Goal: Transaction & Acquisition: Download file/media

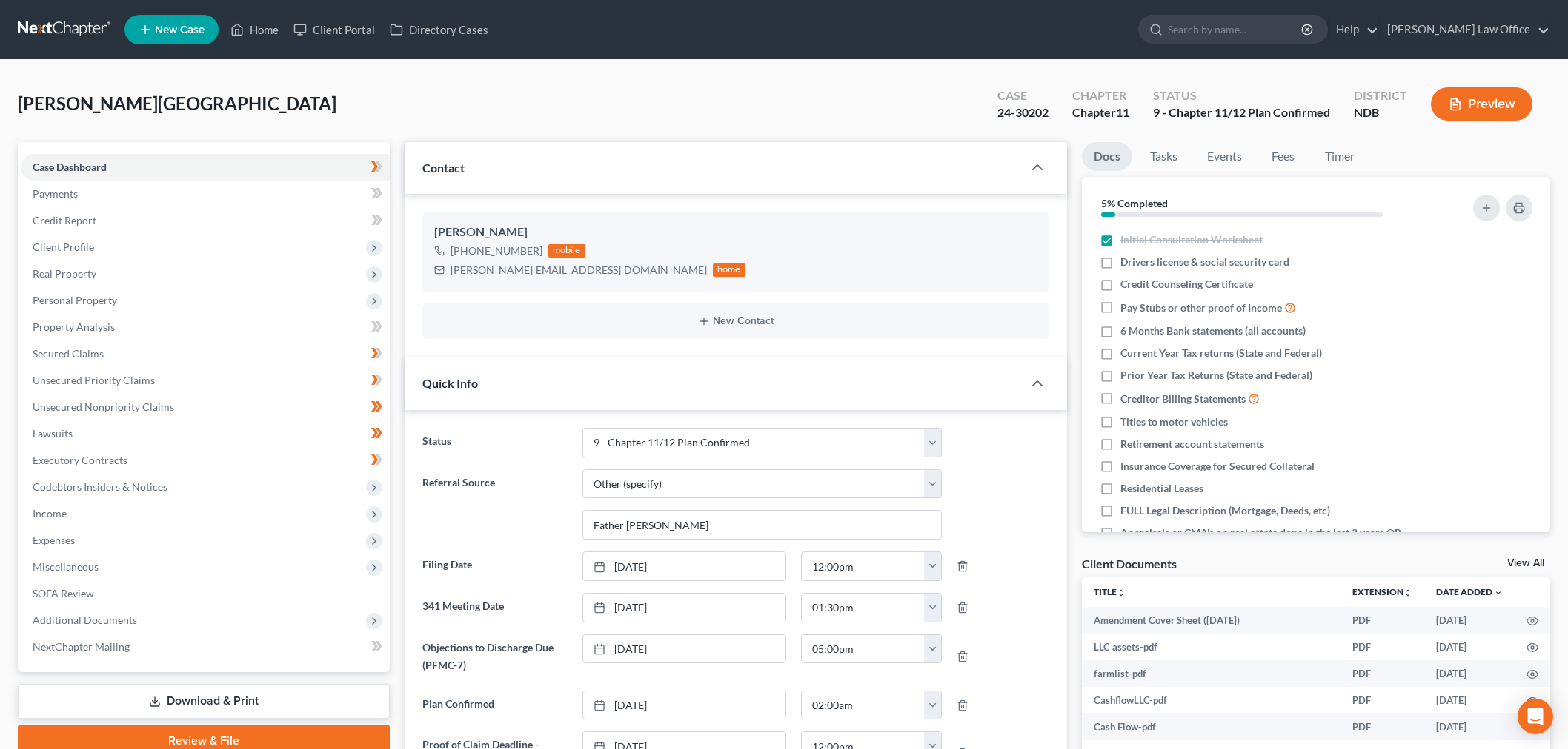
select select "12"
select select "6"
select select "0"
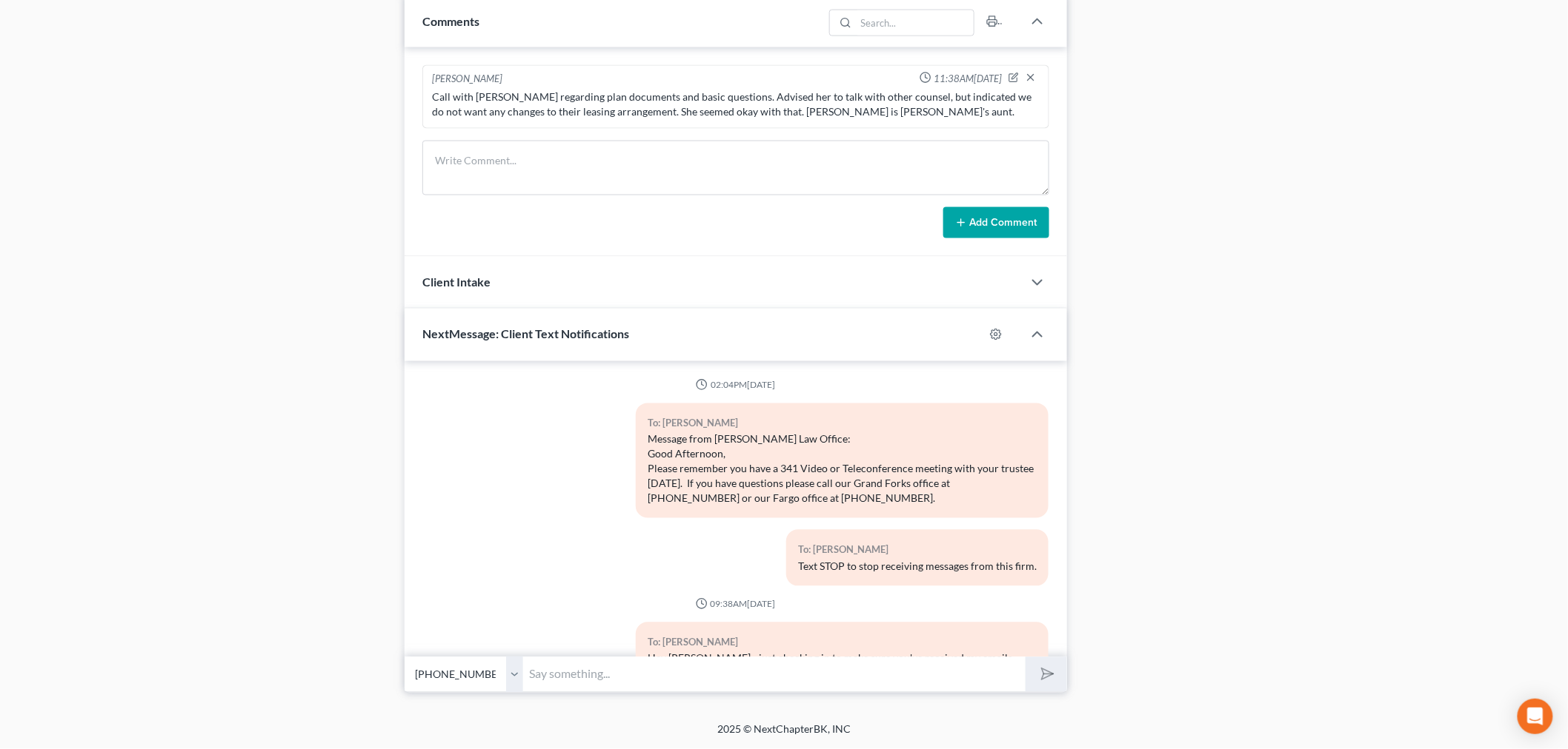
scroll to position [29183, 0]
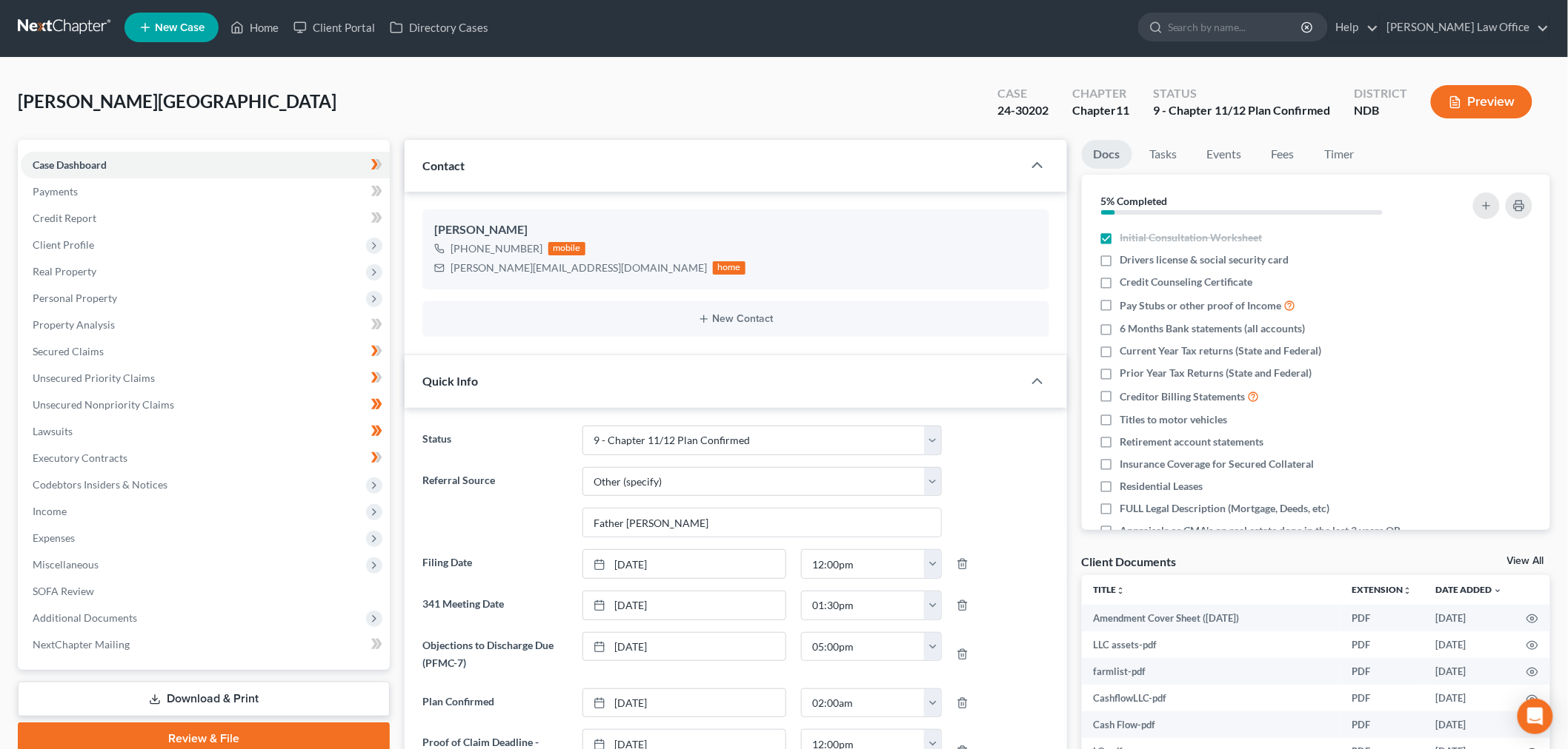
scroll to position [0, 0]
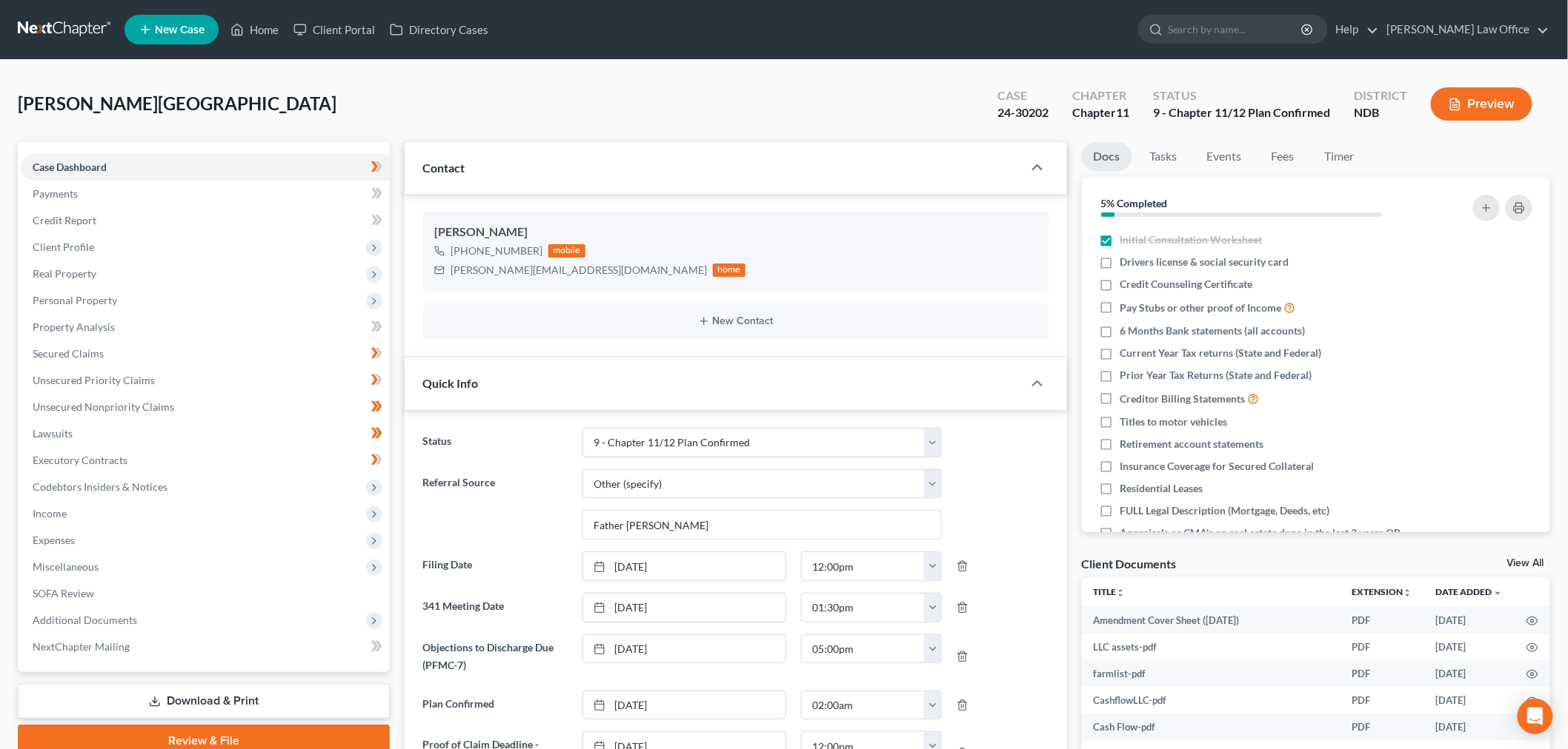
click at [112, 27] on link at bounding box center [65, 29] width 95 height 26
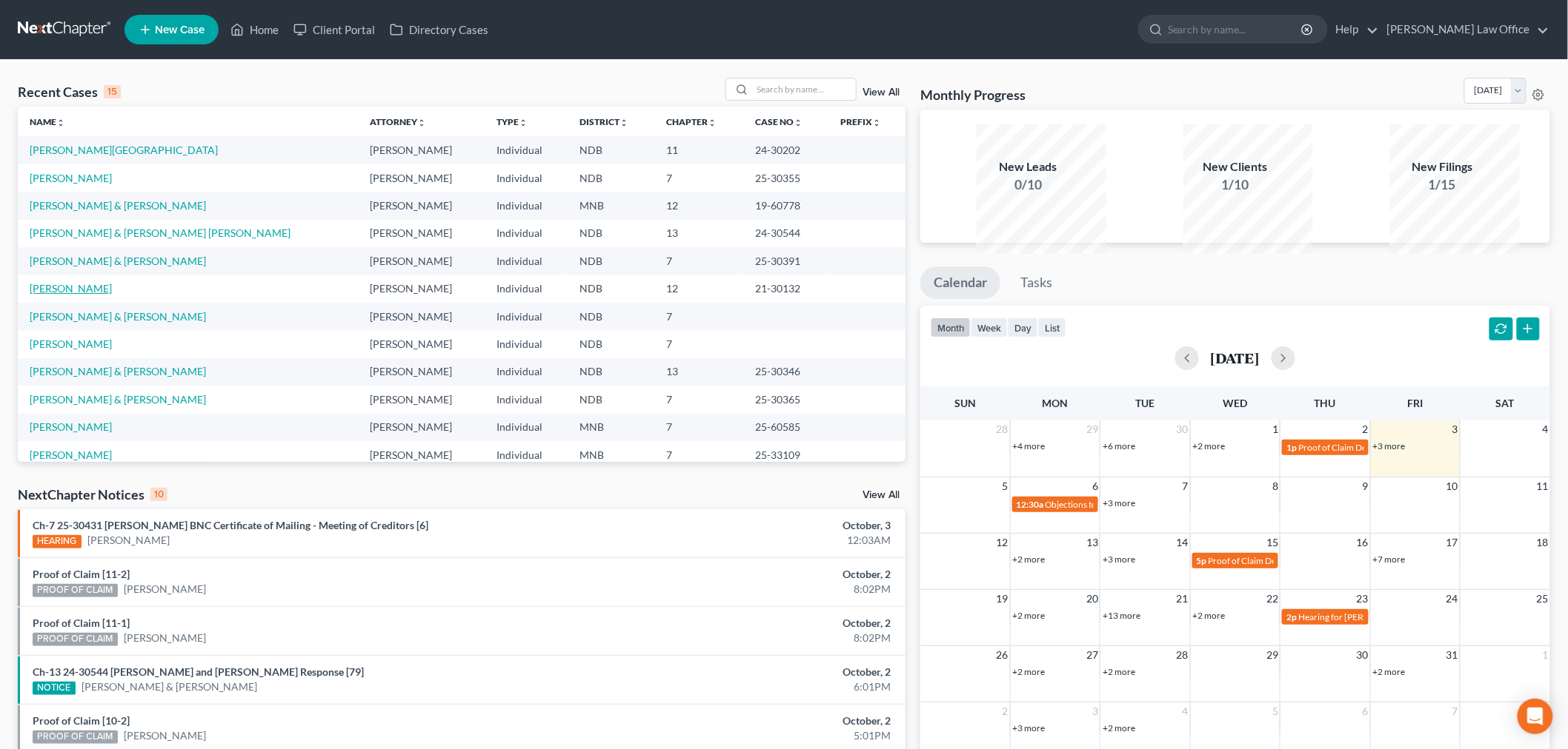
click at [99, 294] on link "Wachtel, Thomas" at bounding box center [70, 288] width 83 height 13
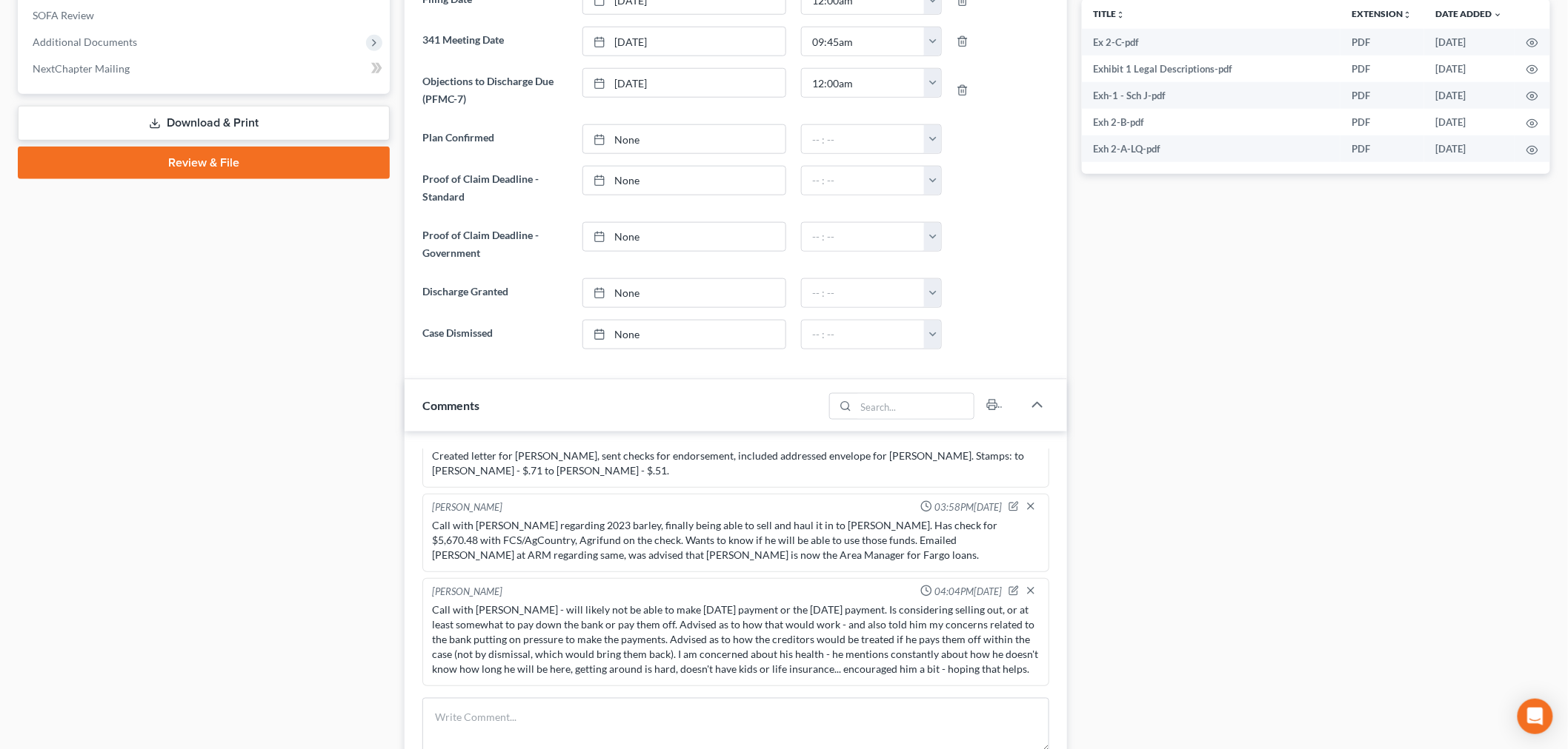
scroll to position [655, 0]
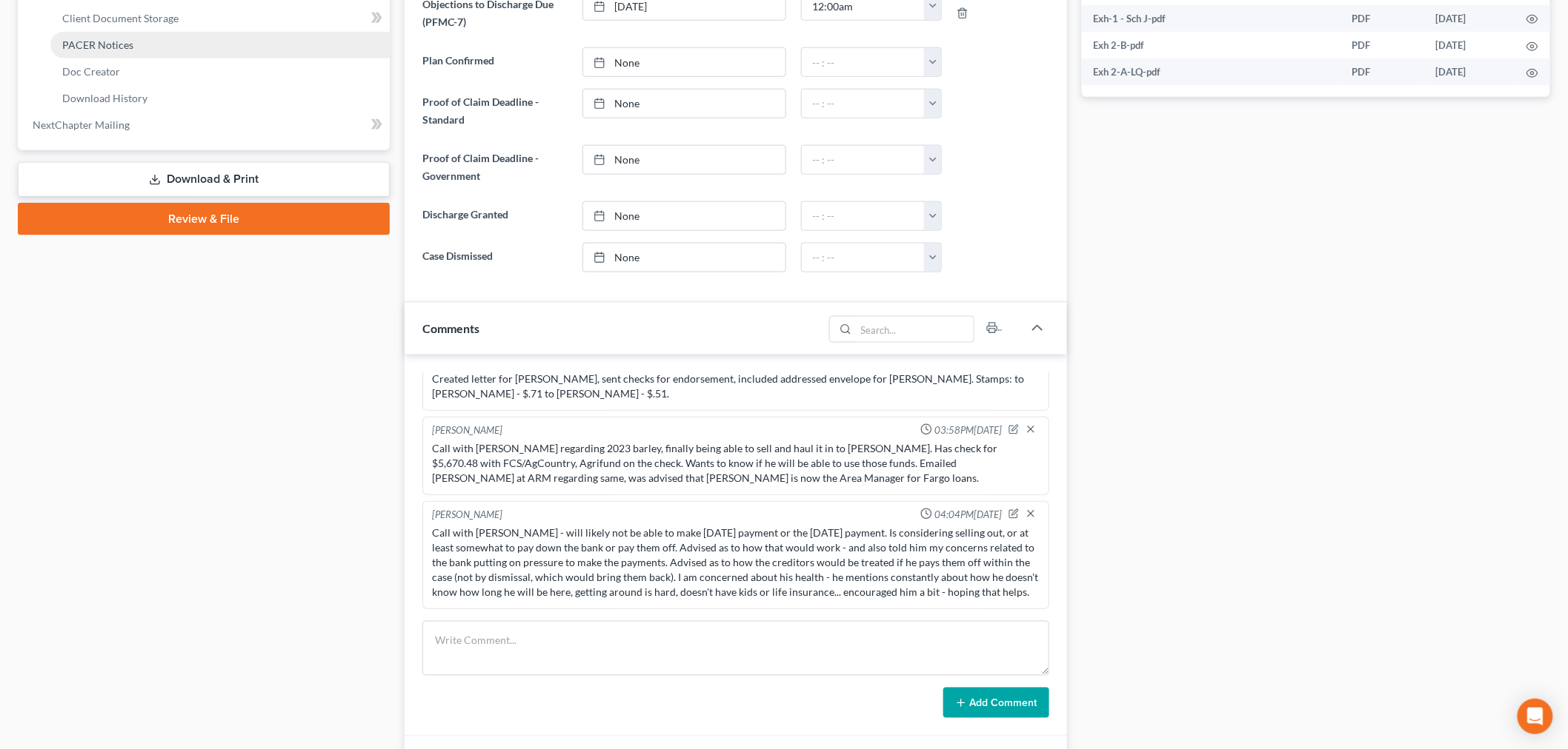
click at [133, 51] on span "PACER Notices" at bounding box center [97, 45] width 71 height 13
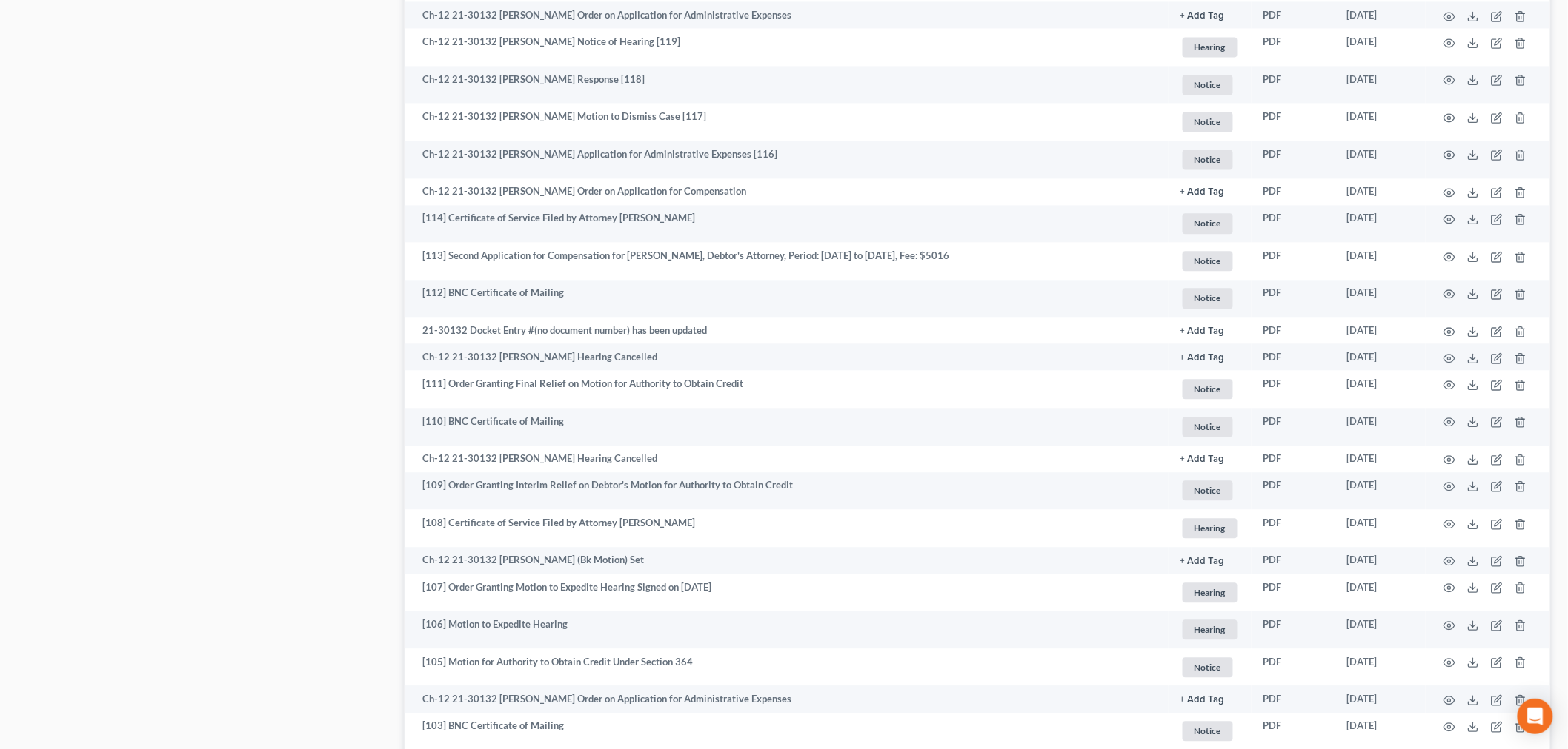
scroll to position [1311, 0]
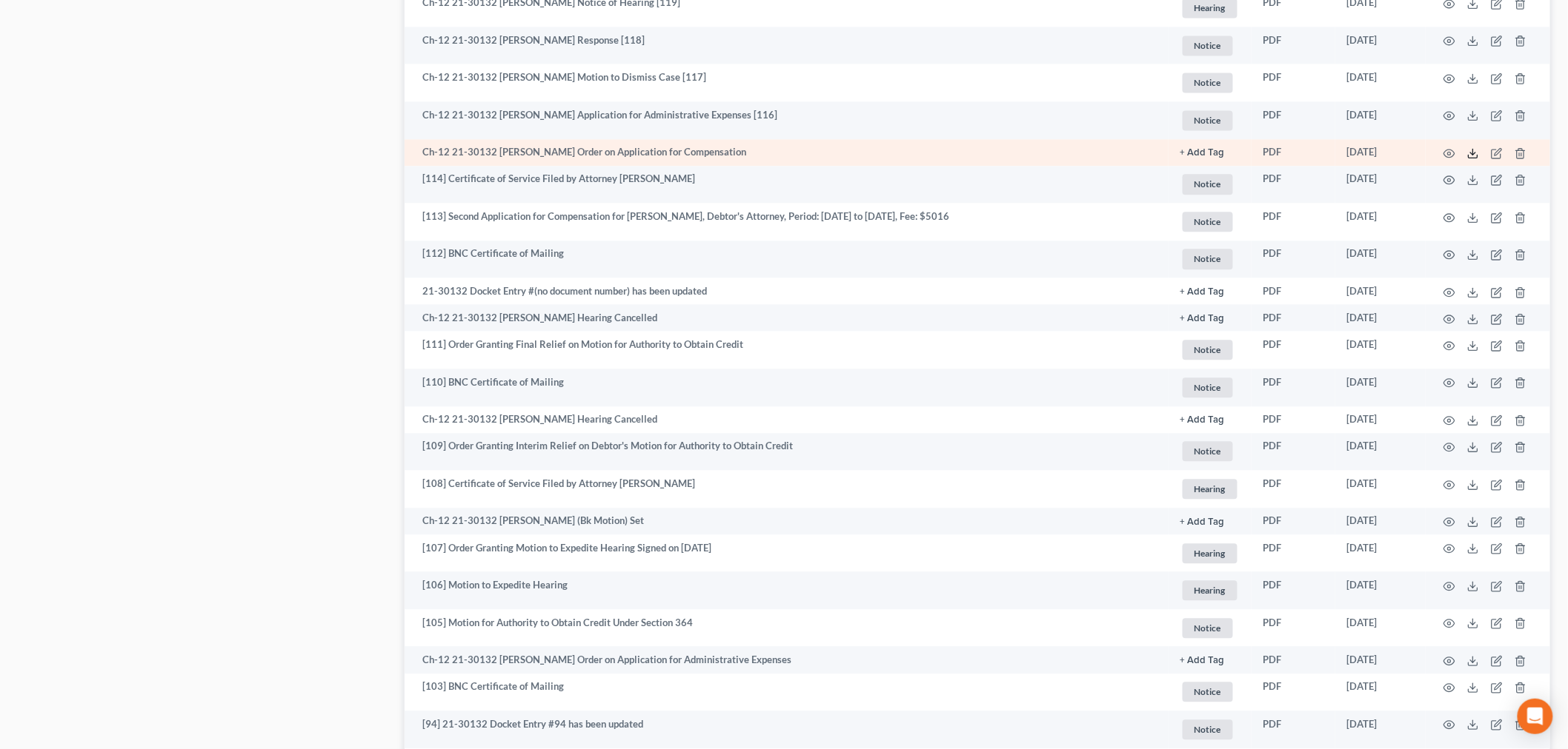
click at [1467, 159] on icon at bounding box center [1473, 153] width 12 height 12
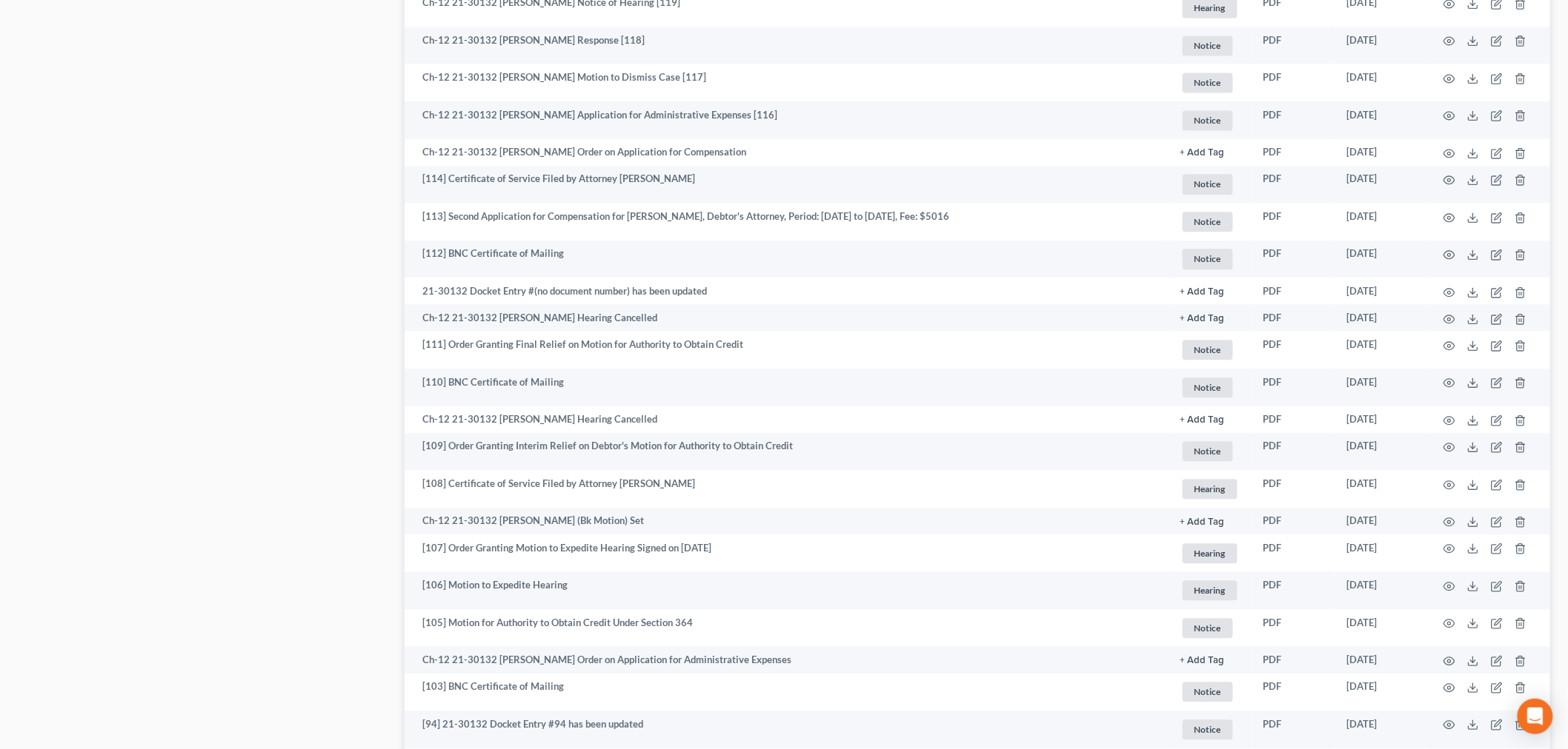
click at [335, 359] on div "Case Dashboard Payments Invoices Payments Payments Credit Report Client Profile" at bounding box center [204, 300] width 387 height 2939
click at [319, 419] on div "Case Dashboard Payments Invoices Payments Payments Credit Report Client Profile" at bounding box center [204, 300] width 387 height 2939
